Goal: Information Seeking & Learning: Compare options

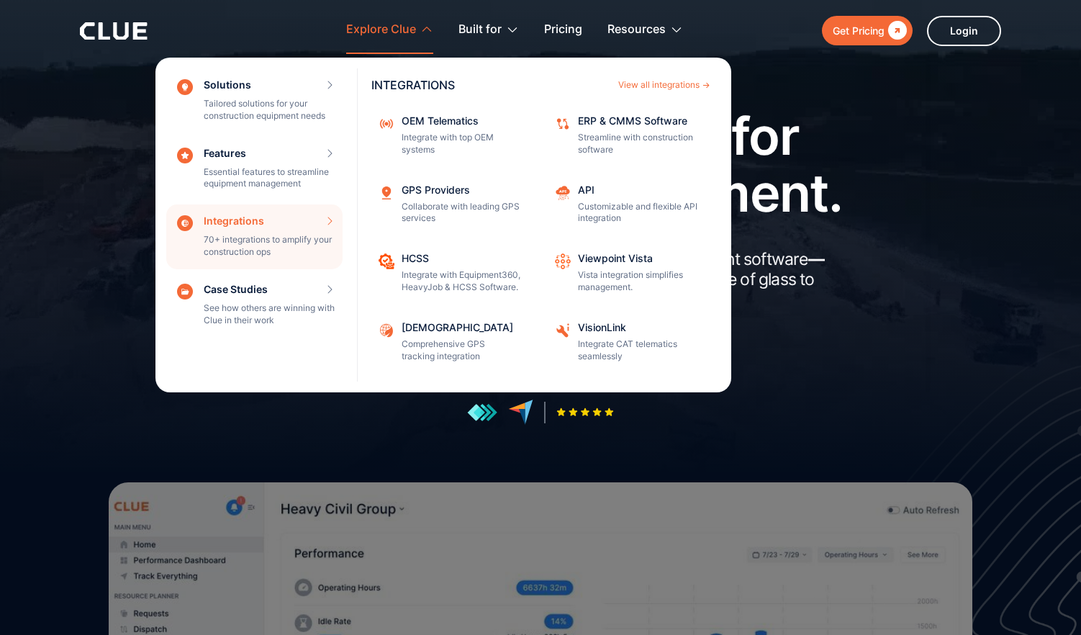
click at [255, 237] on div "Integrations 70+ integrations to amplify your construction ops INTEGRATIONS Vie…" at bounding box center [254, 236] width 176 height 65
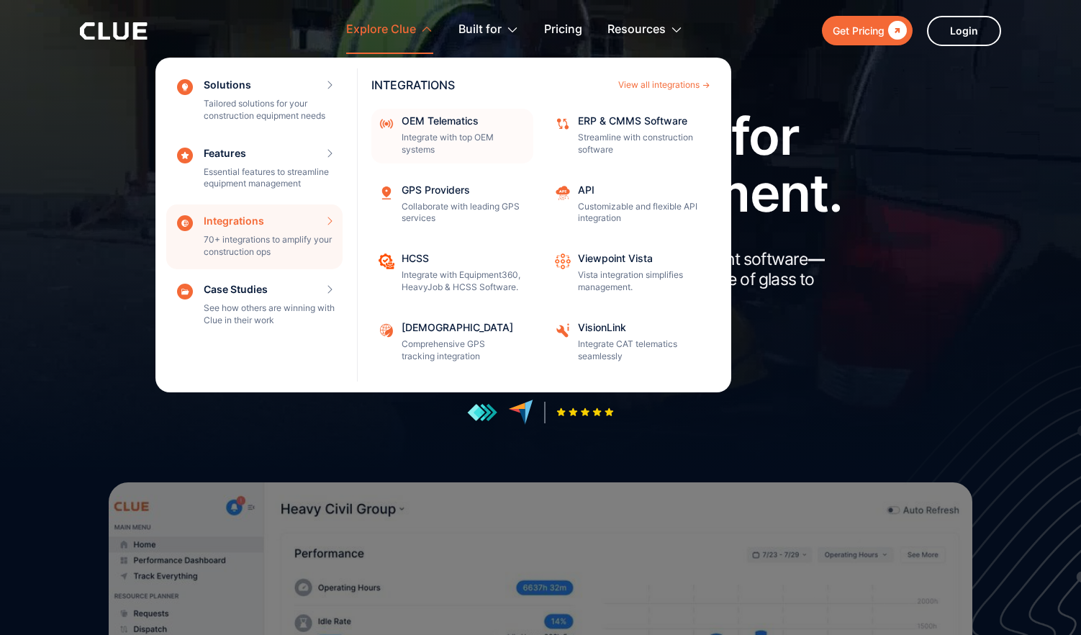
click at [450, 129] on div "OEM Telematics Integrate with top OEM systems" at bounding box center [463, 136] width 122 height 40
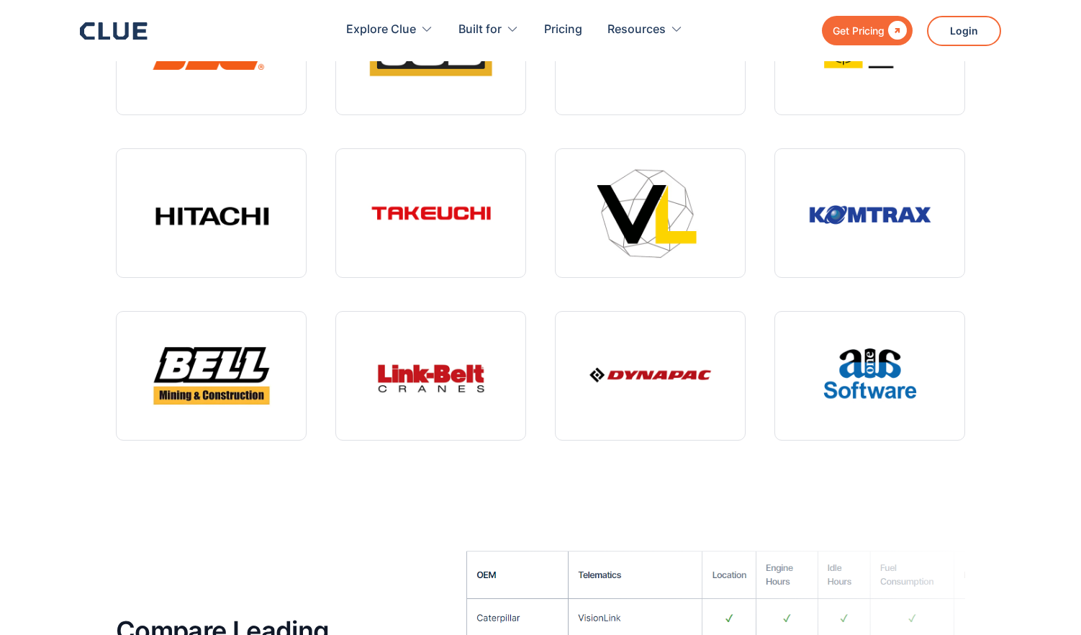
scroll to position [4992, 0]
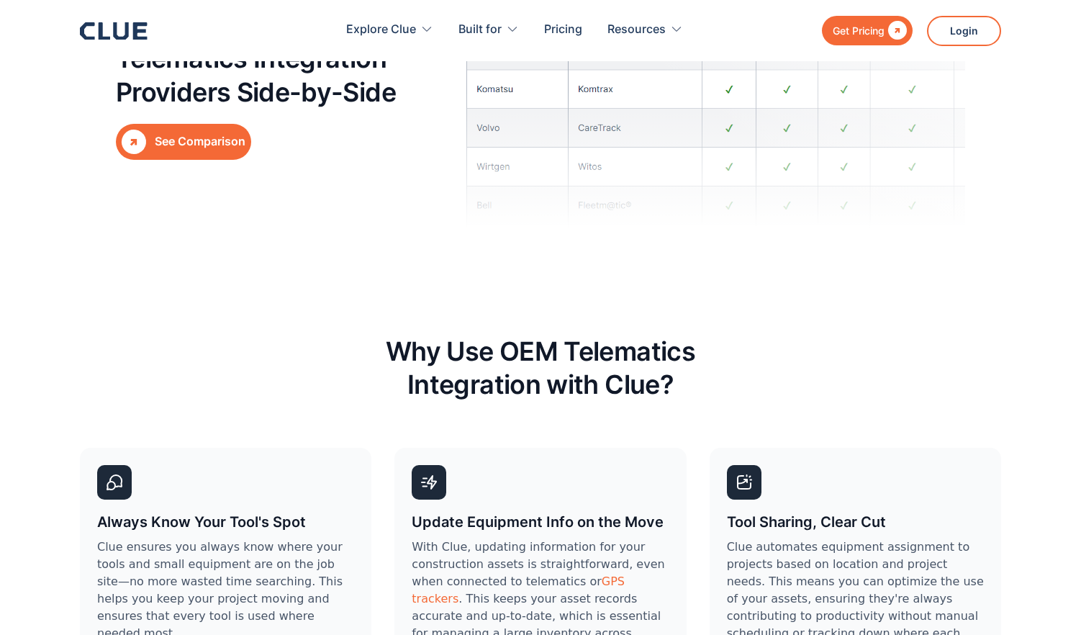
click at [209, 131] on link " See Comparison" at bounding box center [183, 142] width 135 height 36
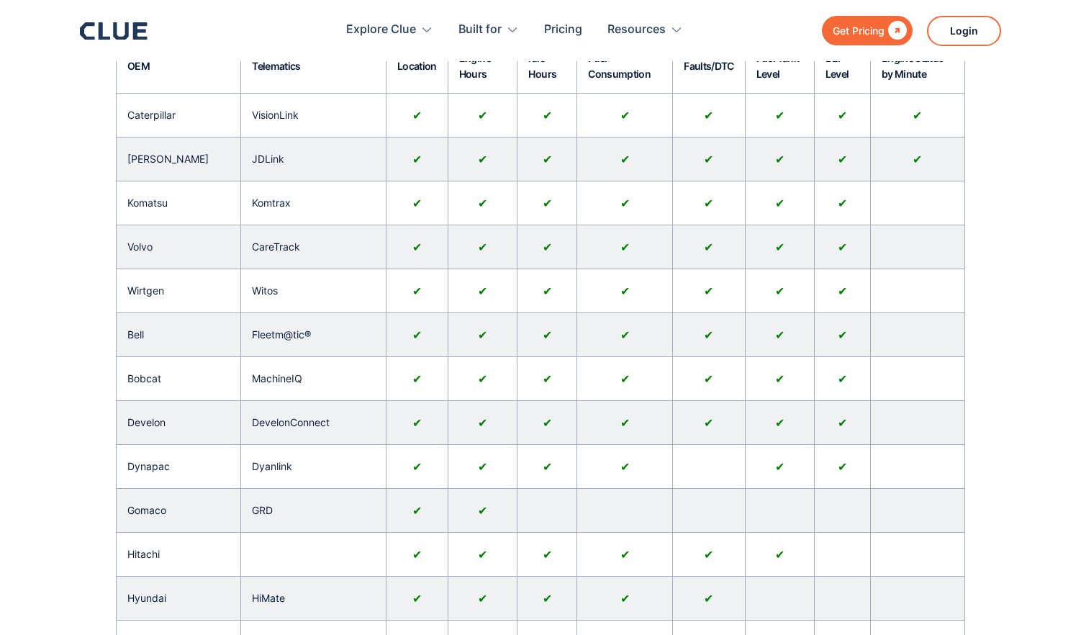
scroll to position [45, 0]
